Goal: Information Seeking & Learning: Learn about a topic

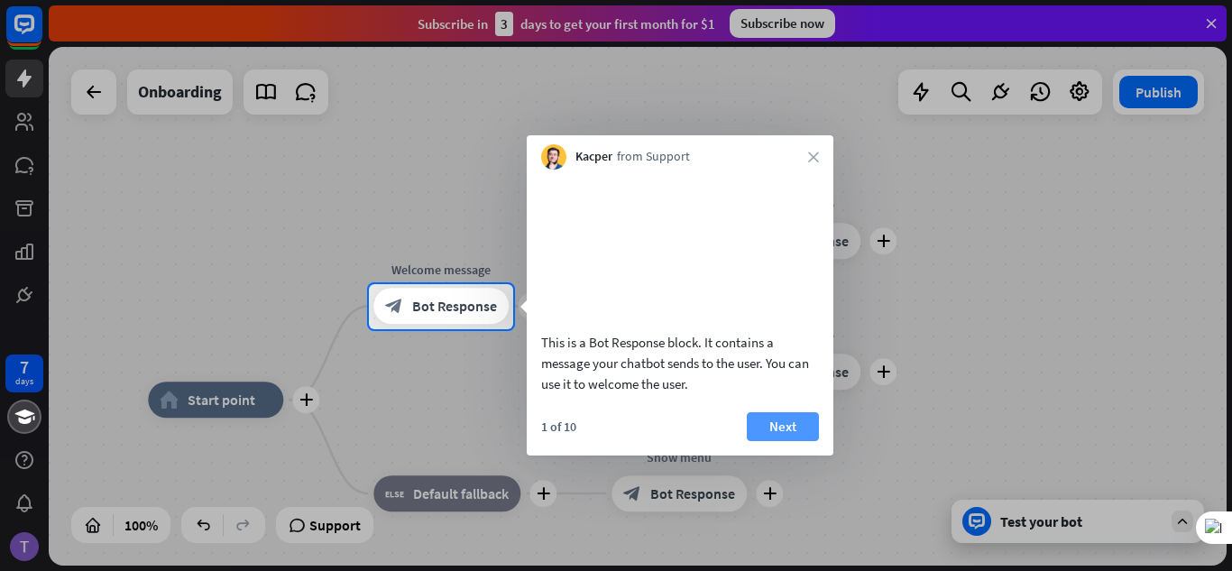
click at [784, 441] on button "Next" at bounding box center [783, 426] width 72 height 29
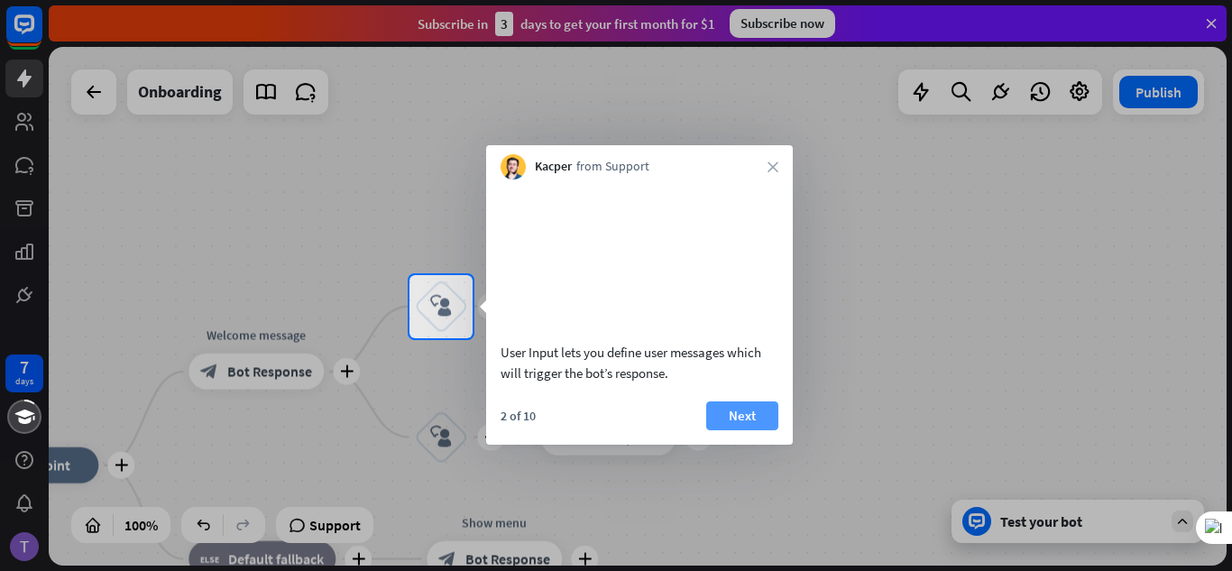
click at [763, 430] on button "Next" at bounding box center [742, 415] width 72 height 29
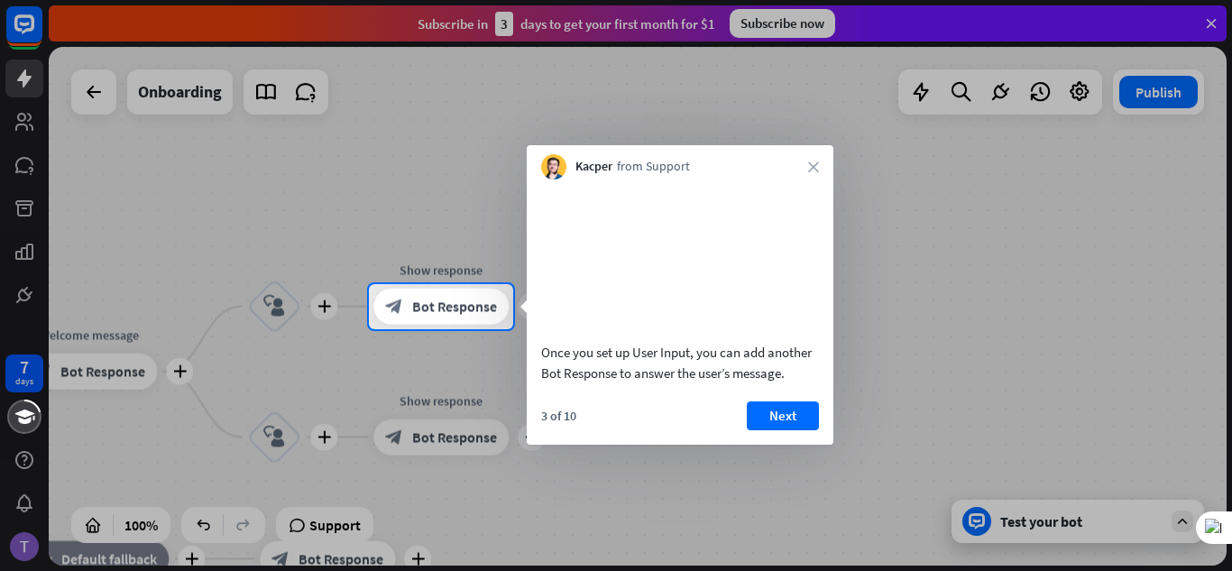
click at [840, 152] on div at bounding box center [616, 142] width 1232 height 284
click at [767, 429] on button "Next" at bounding box center [783, 415] width 72 height 29
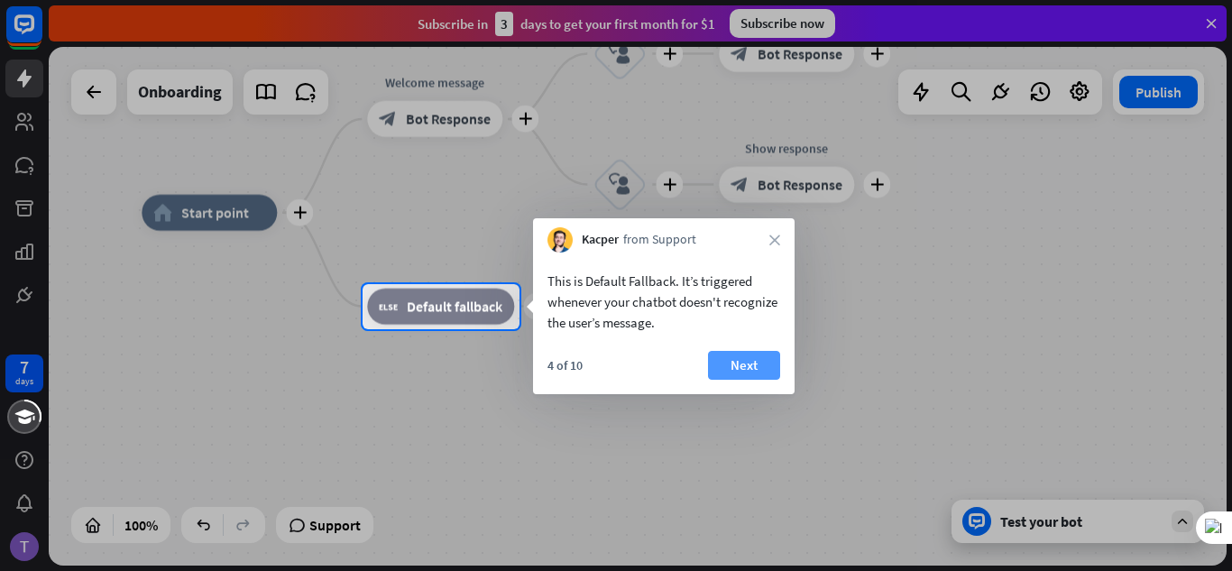
click at [755, 372] on button "Next" at bounding box center [744, 365] width 72 height 29
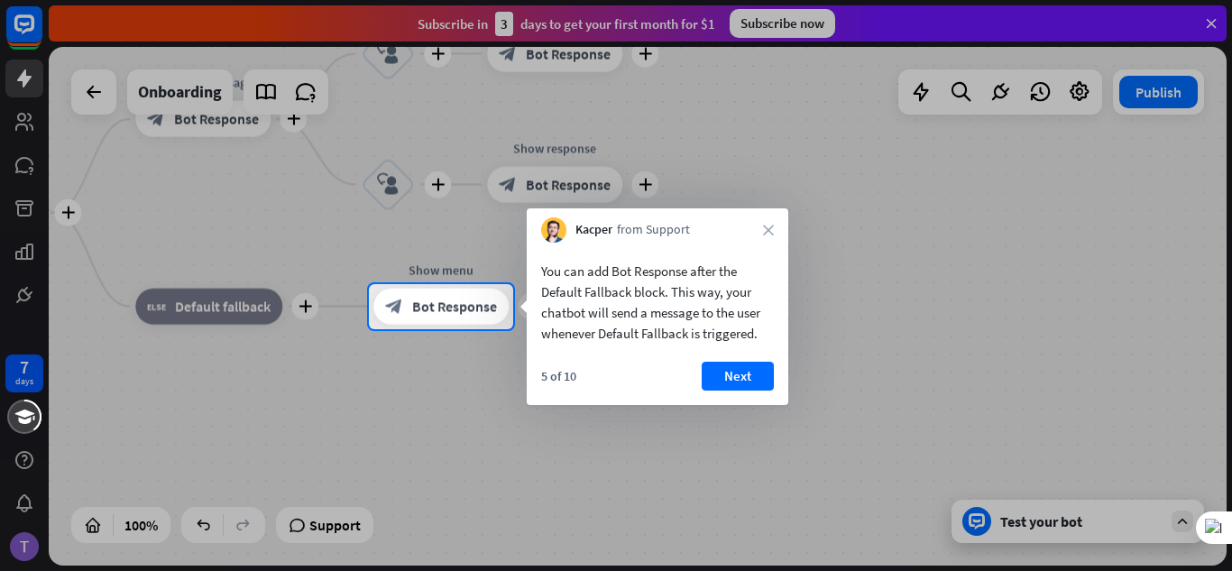
click at [755, 372] on button "Next" at bounding box center [738, 376] width 72 height 29
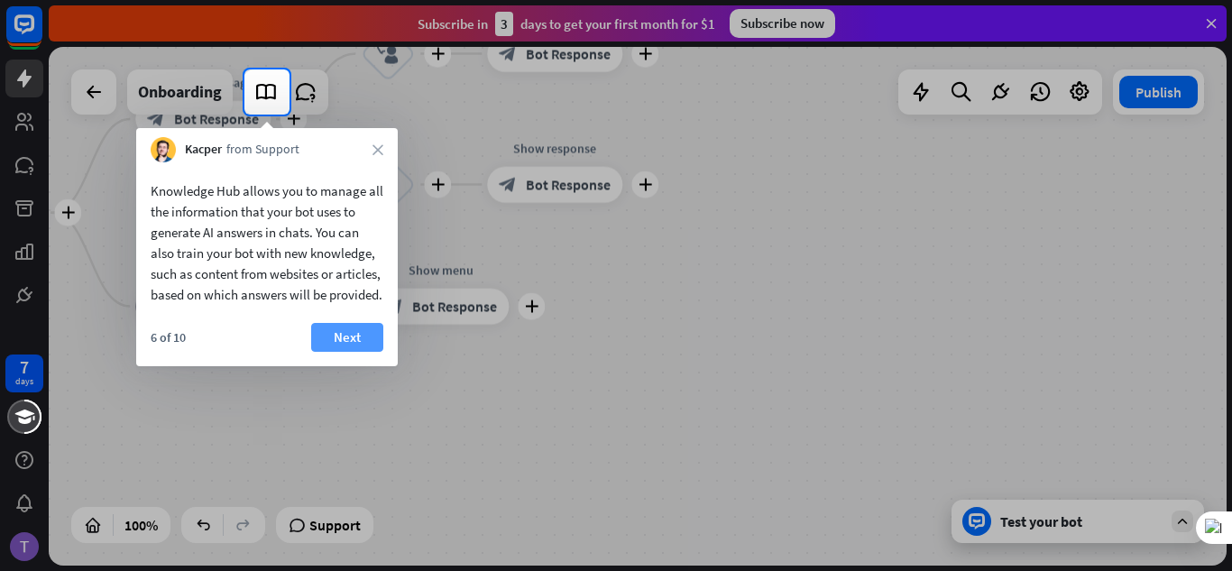
click at [352, 352] on button "Next" at bounding box center [347, 337] width 72 height 29
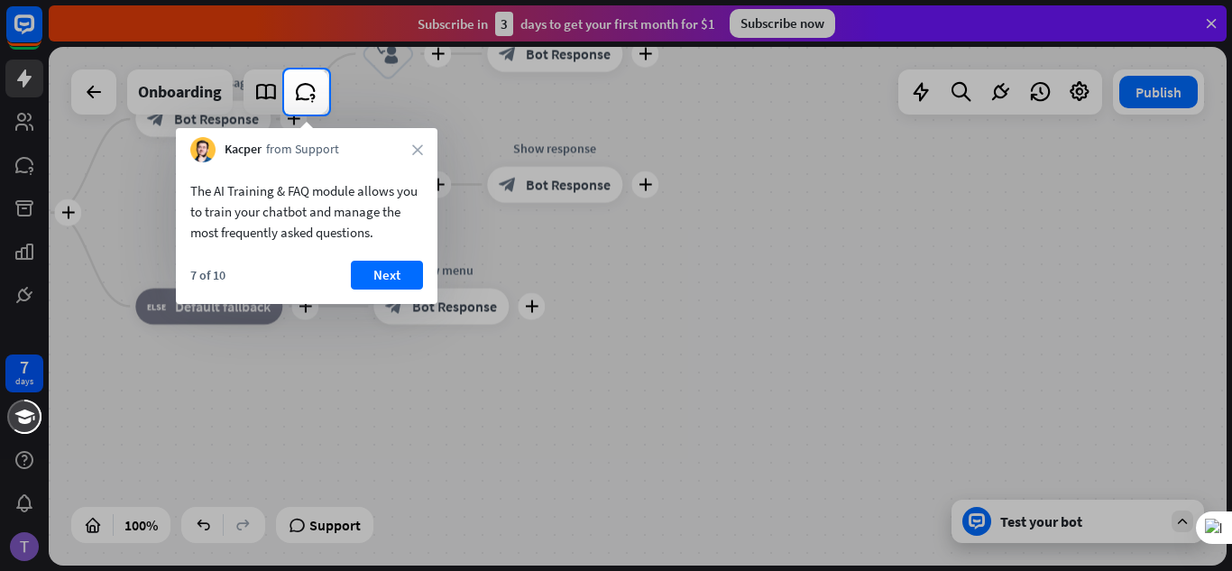
click at [364, 254] on div "The AI Training & FAQ module allows you to train your chatbot and manage the mo…" at bounding box center [307, 233] width 262 height 142
click at [373, 277] on button "Next" at bounding box center [387, 275] width 72 height 29
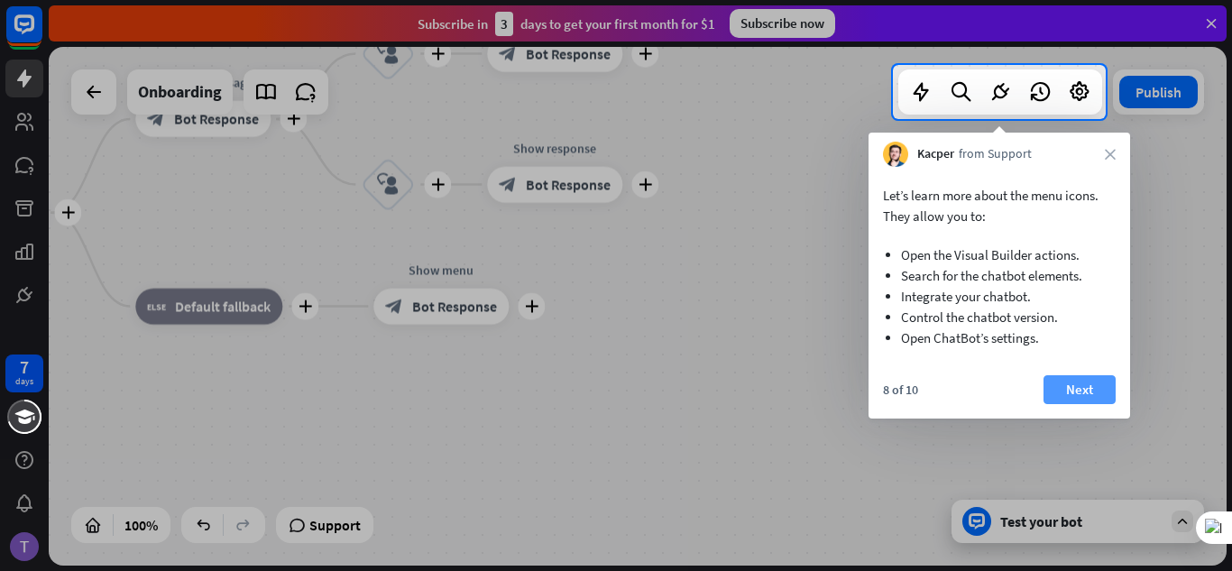
click at [1094, 384] on button "Next" at bounding box center [1080, 389] width 72 height 29
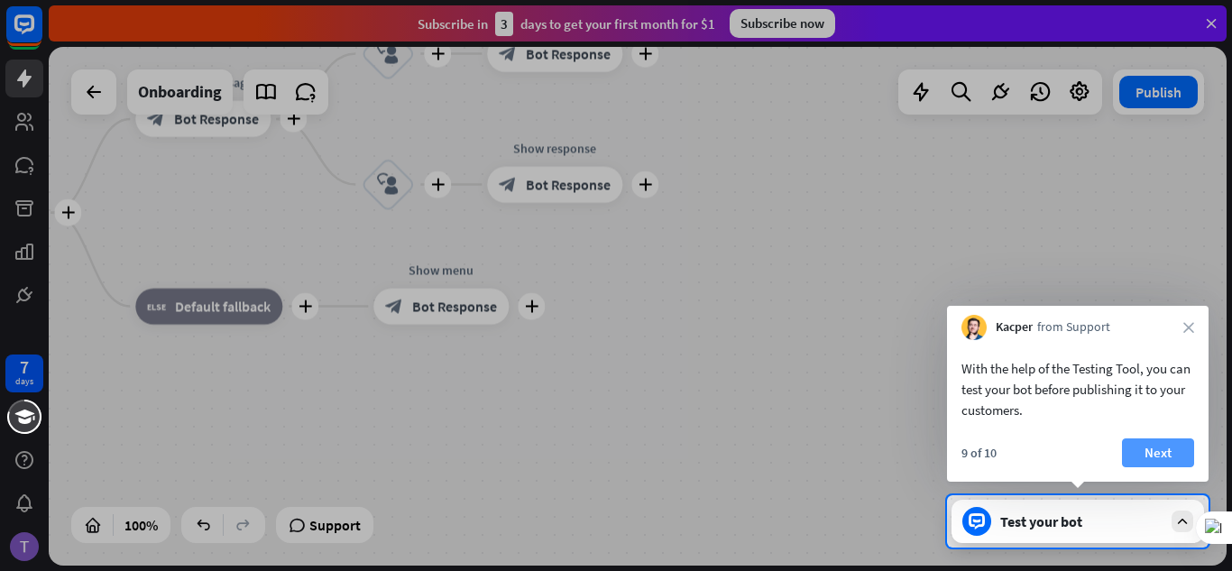
click at [1168, 442] on button "Next" at bounding box center [1158, 452] width 72 height 29
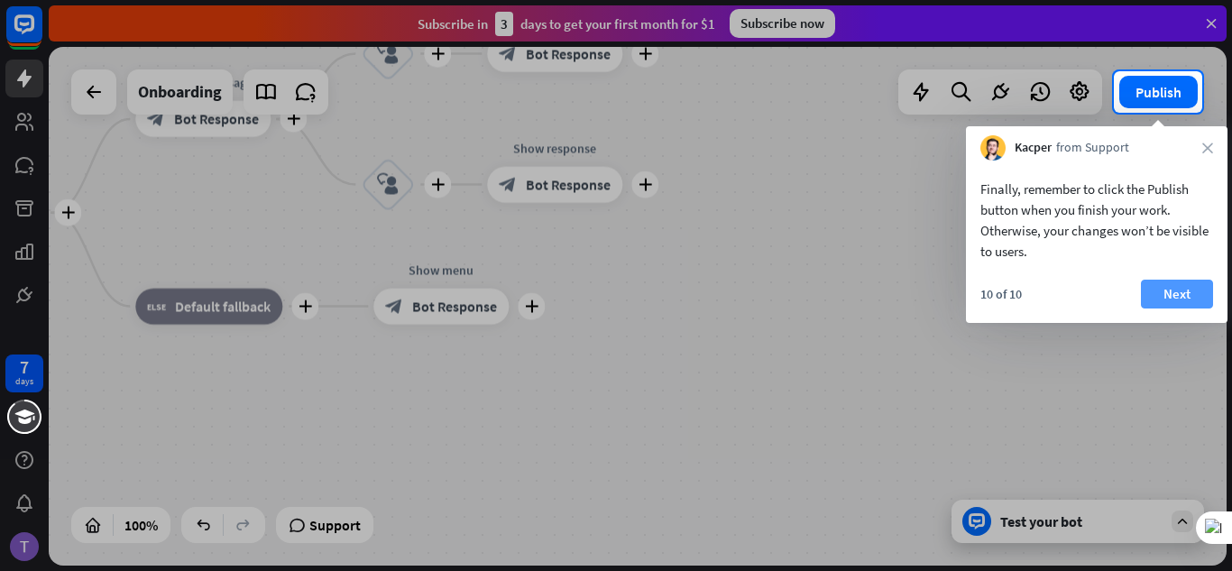
click at [1165, 282] on button "Next" at bounding box center [1177, 294] width 72 height 29
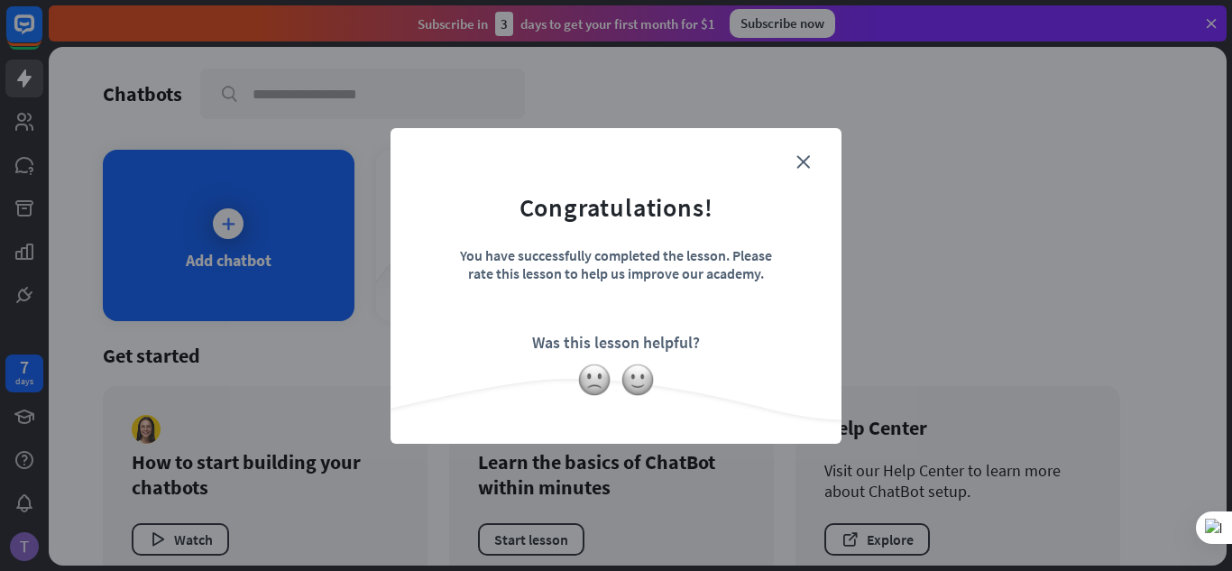
click at [801, 153] on form "Congratulations! You have successfully completed the lesson. Please rate this l…" at bounding box center [616, 259] width 406 height 216
click at [805, 164] on icon "close" at bounding box center [804, 162] width 14 height 14
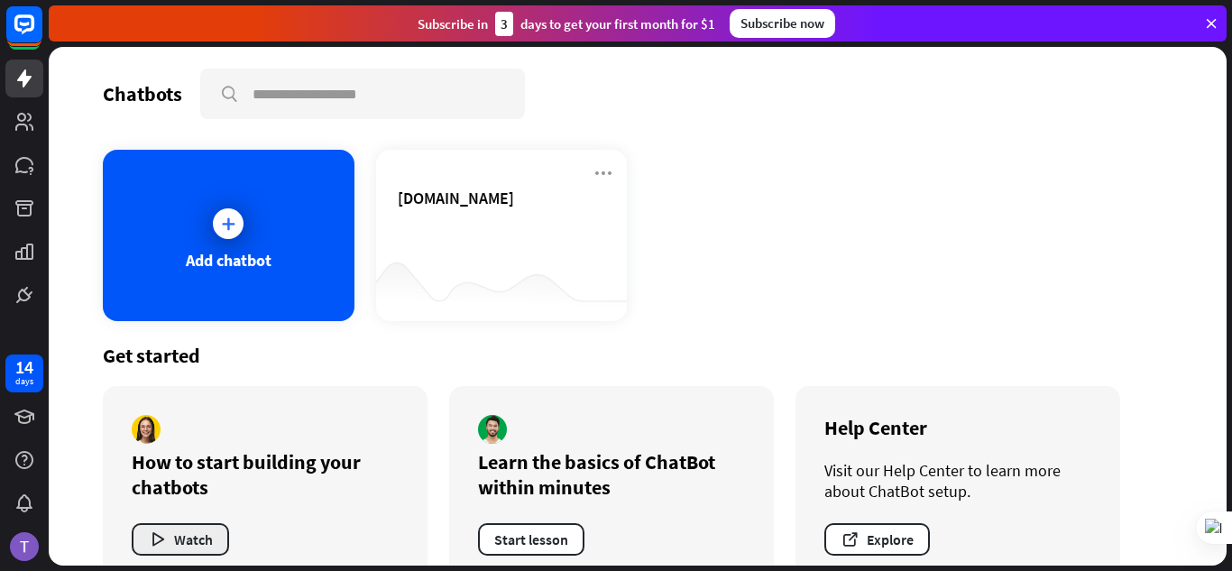
click at [168, 526] on button "Watch" at bounding box center [180, 539] width 97 height 32
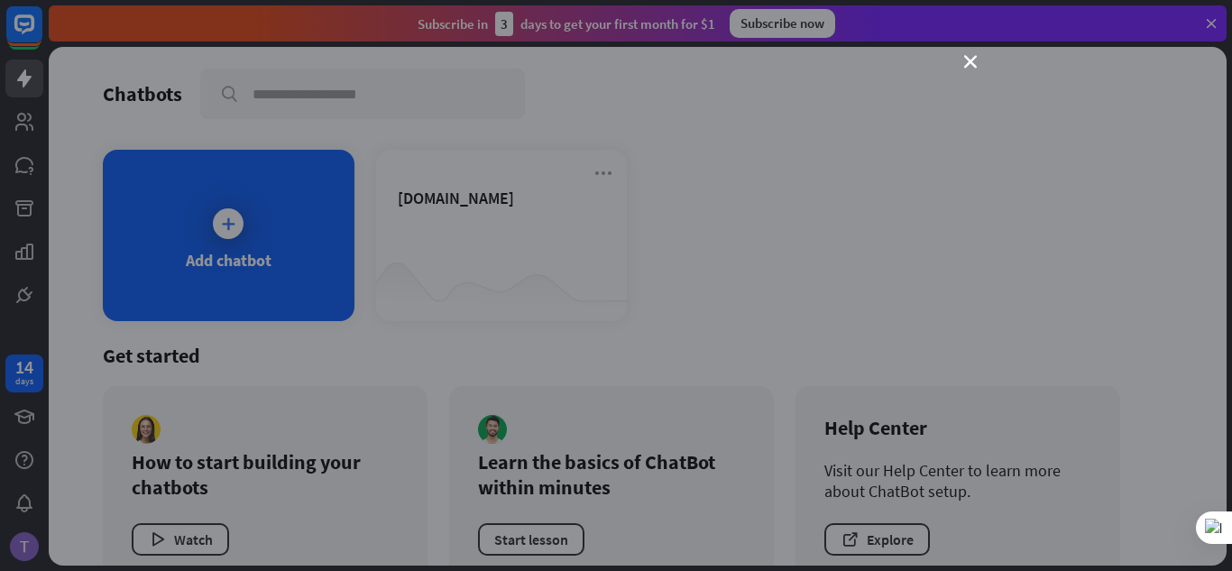
drag, startPoint x: 968, startPoint y: 64, endPoint x: 790, endPoint y: -15, distance: 194.7
click at [790, 0] on html "14 days close Product Help First steps Get started with ChatBot Help Center Fol…" at bounding box center [616, 285] width 1232 height 571
